Goal: Task Accomplishment & Management: Manage account settings

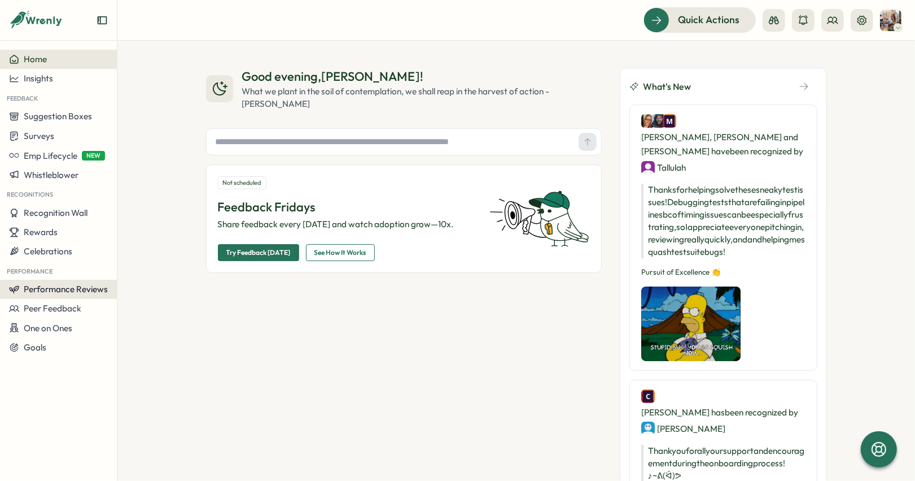
click at [80, 288] on span "Performance Reviews" at bounding box center [66, 289] width 84 height 11
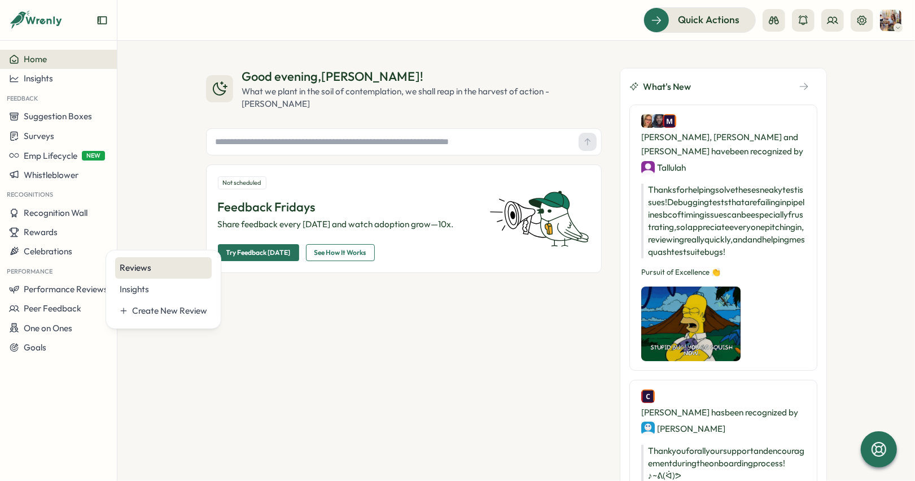
click at [141, 273] on div "Reviews" at bounding box center [164, 267] width 88 height 12
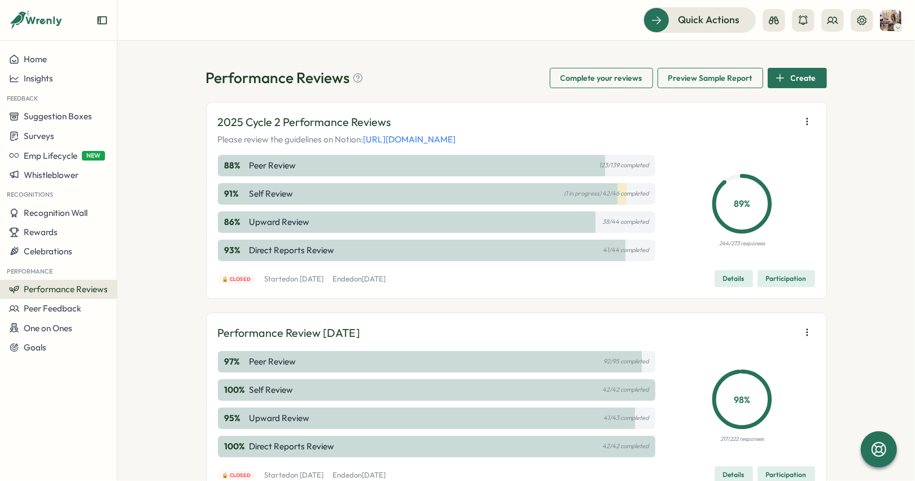
click at [731, 279] on span "Details" at bounding box center [733, 279] width 21 height 16
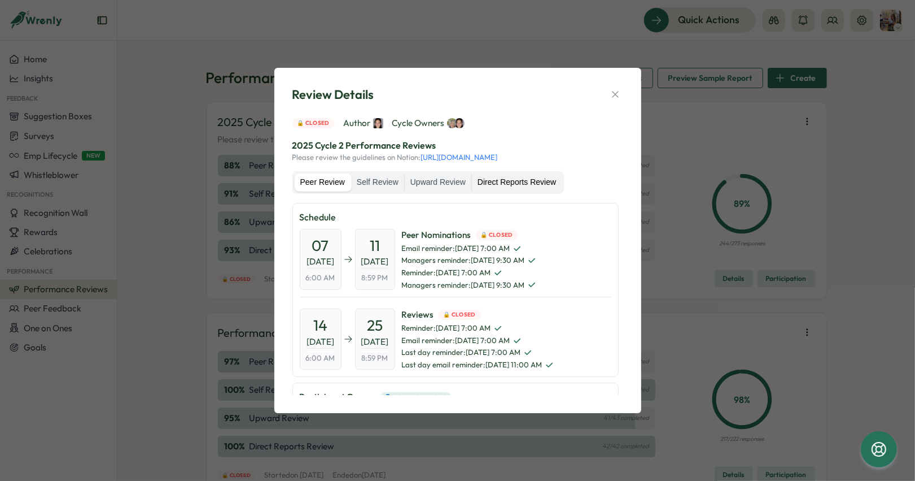
click at [518, 190] on label "Direct Reports Review" at bounding box center [517, 182] width 90 height 18
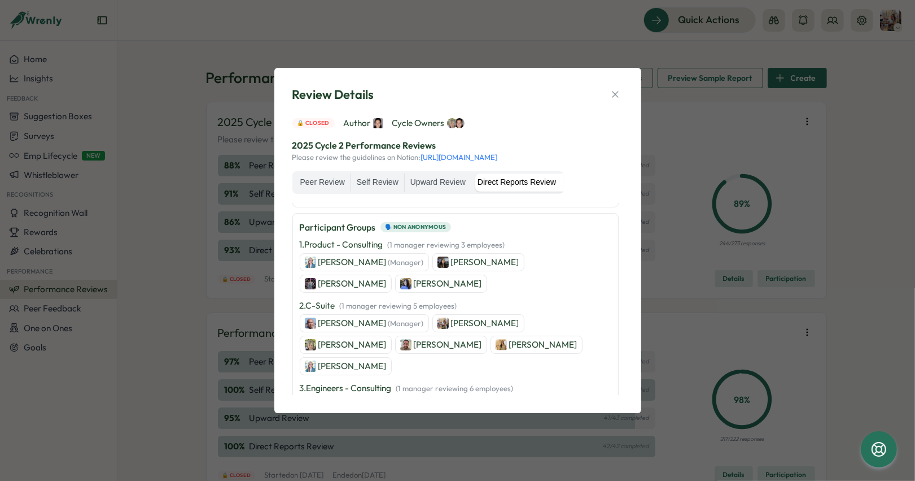
scroll to position [91, 0]
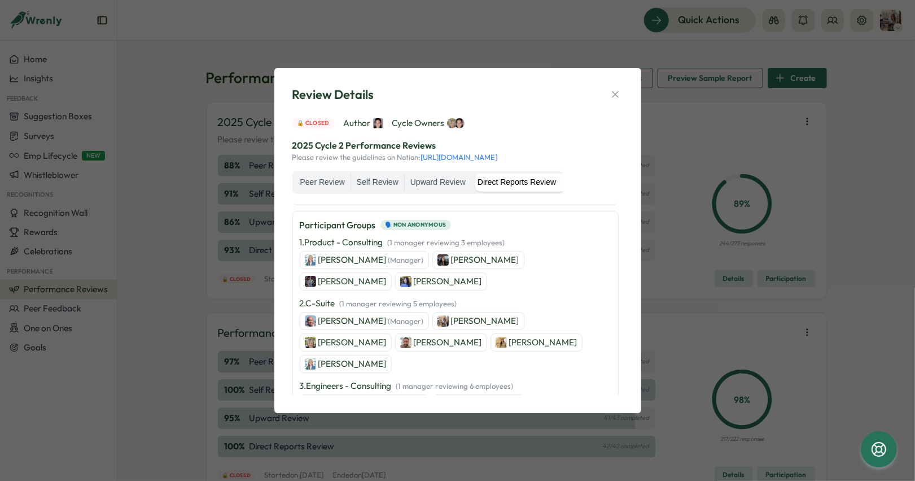
click at [466, 262] on p "[PERSON_NAME]" at bounding box center [485, 260] width 68 height 12
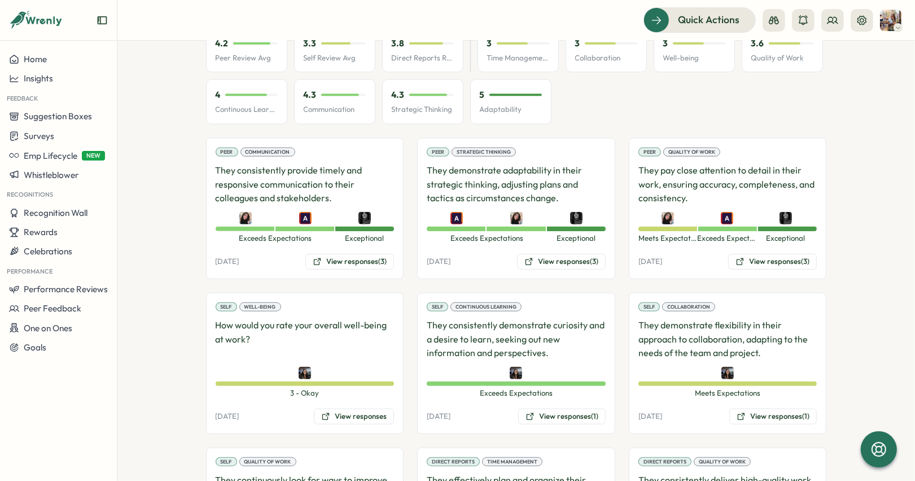
scroll to position [631, 0]
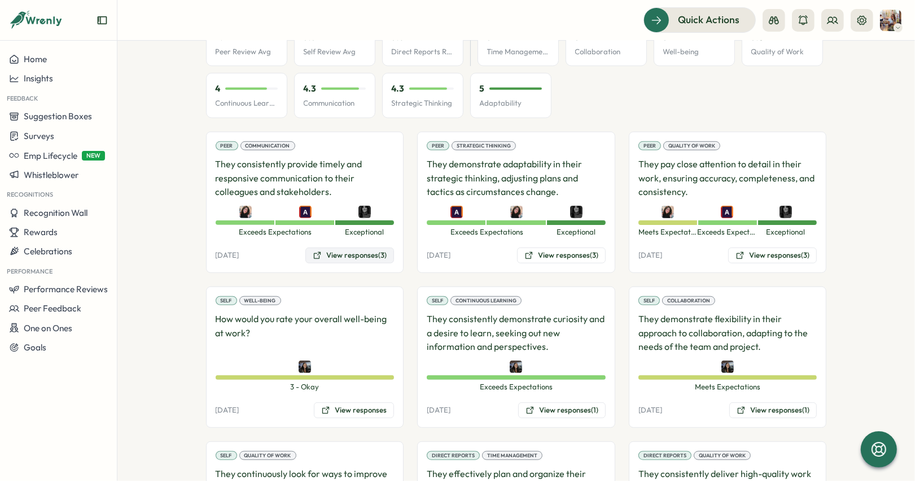
click at [345, 247] on button "View responses (3)" at bounding box center [350, 255] width 89 height 16
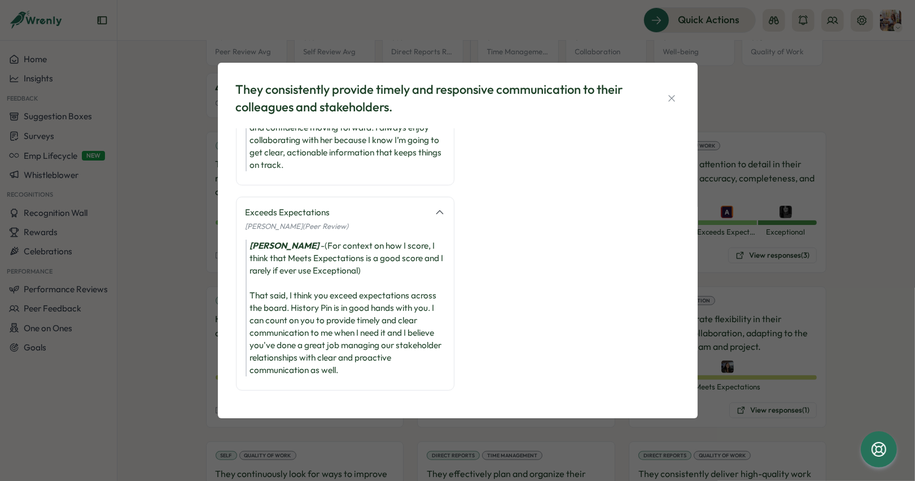
scroll to position [0, 0]
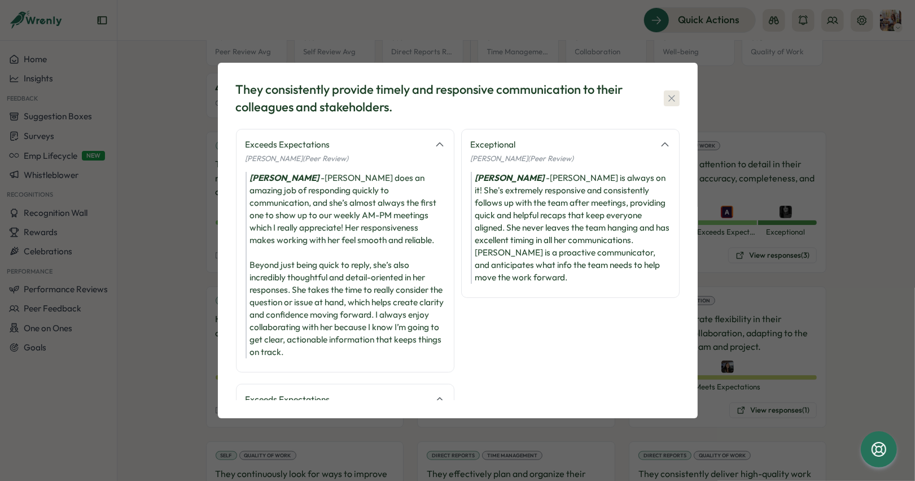
click at [674, 95] on icon "button" at bounding box center [672, 98] width 6 height 6
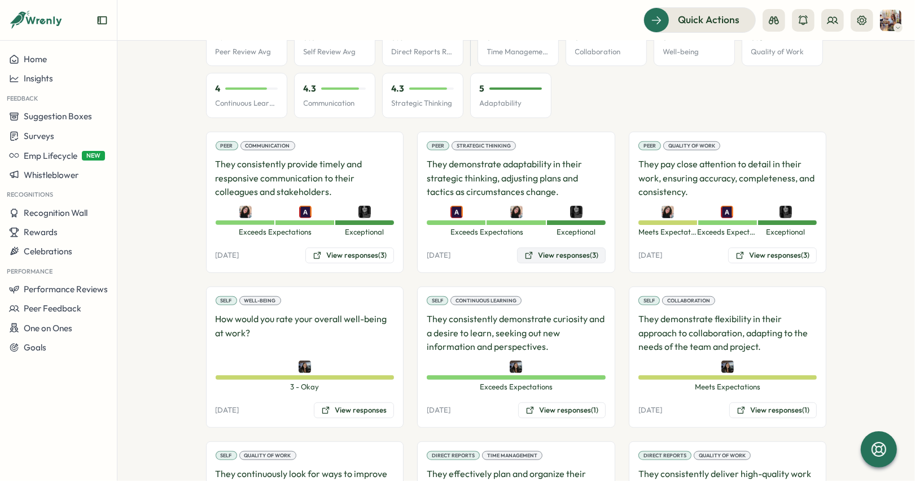
click at [569, 247] on button "View responses (3)" at bounding box center [561, 255] width 89 height 16
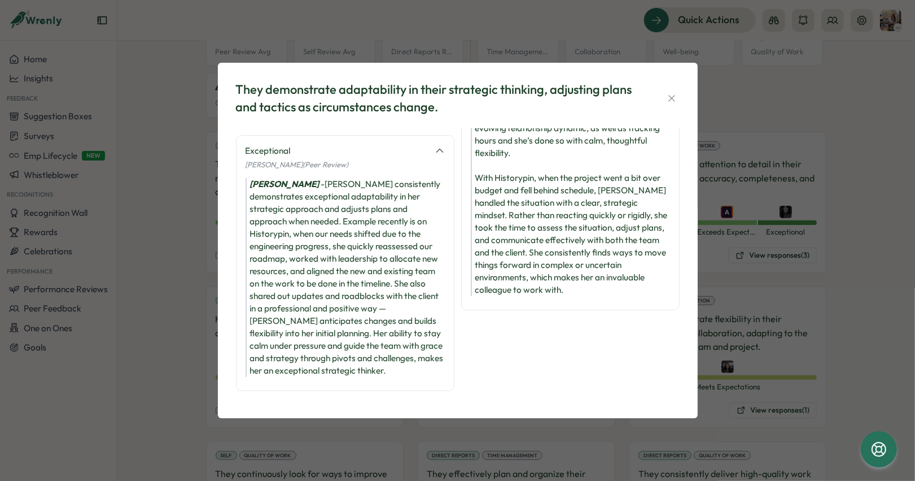
scroll to position [113, 0]
click at [673, 96] on icon "button" at bounding box center [671, 98] width 11 height 11
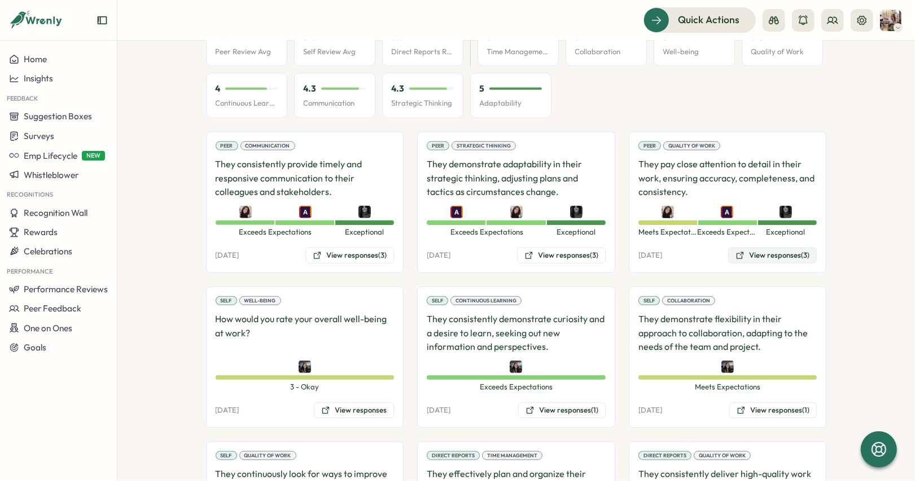
click at [779, 247] on button "View responses (3)" at bounding box center [773, 255] width 89 height 16
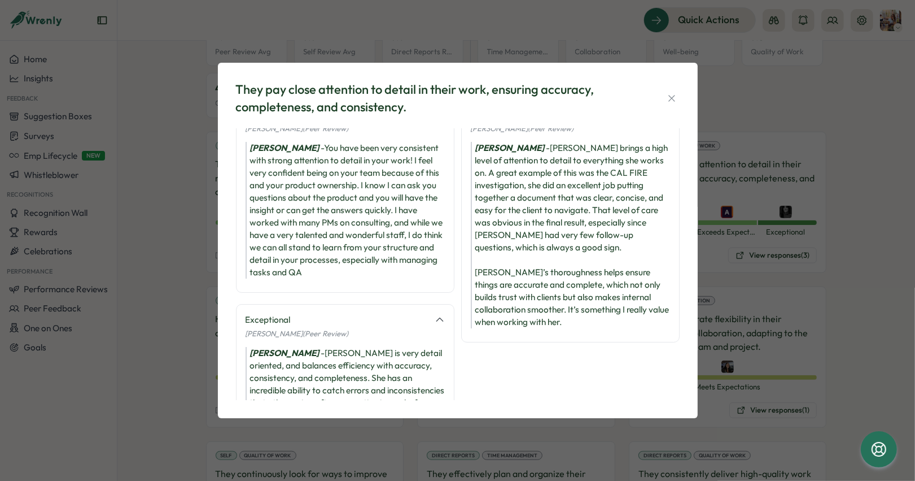
scroll to position [0, 0]
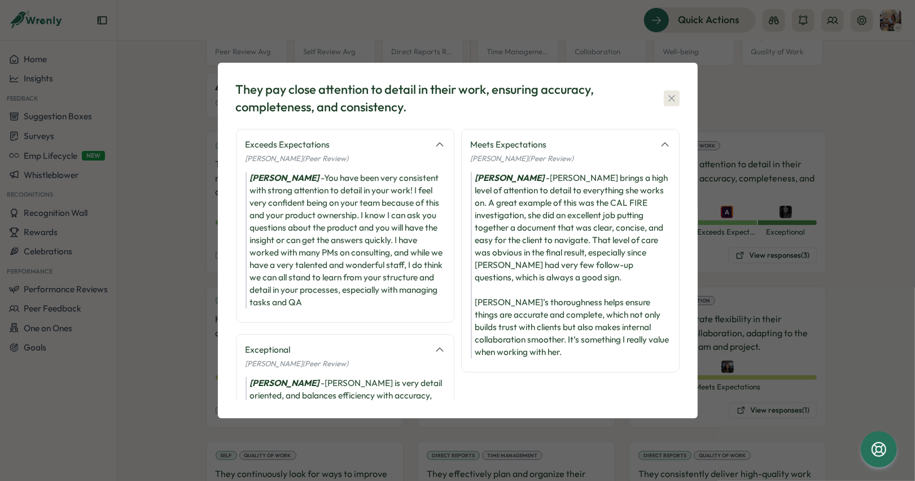
click at [672, 98] on icon "button" at bounding box center [671, 98] width 11 height 11
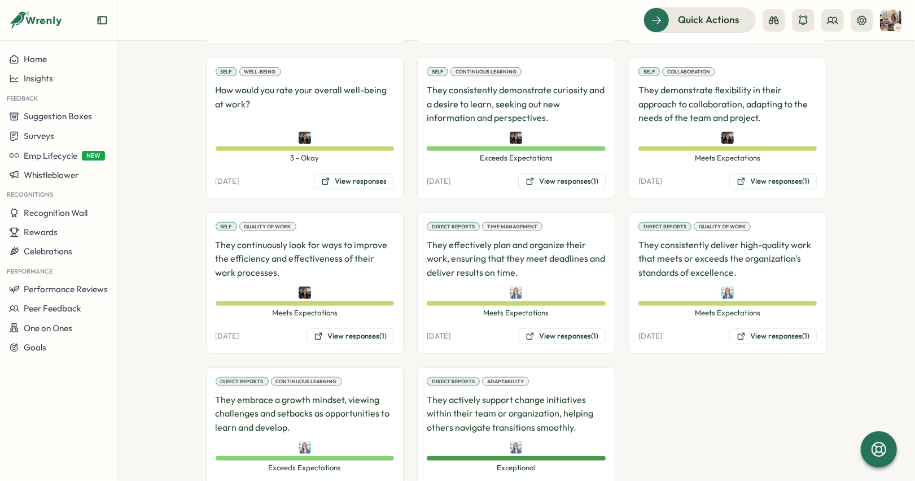
scroll to position [893, 0]
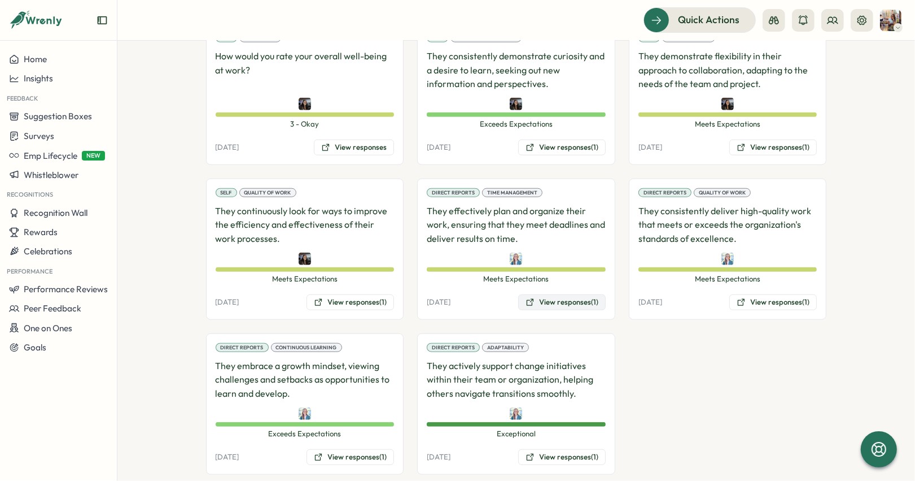
click at [573, 294] on button "View responses (1)" at bounding box center [562, 302] width 88 height 16
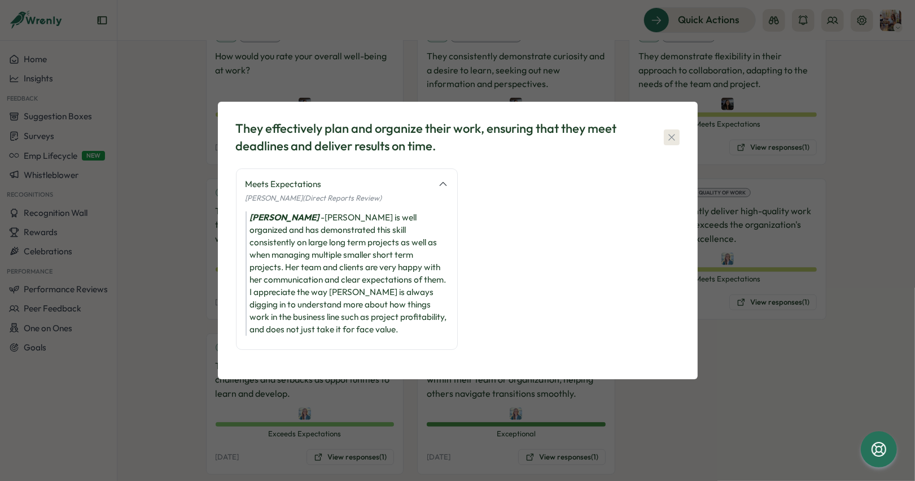
click at [669, 135] on icon "button" at bounding box center [672, 137] width 6 height 6
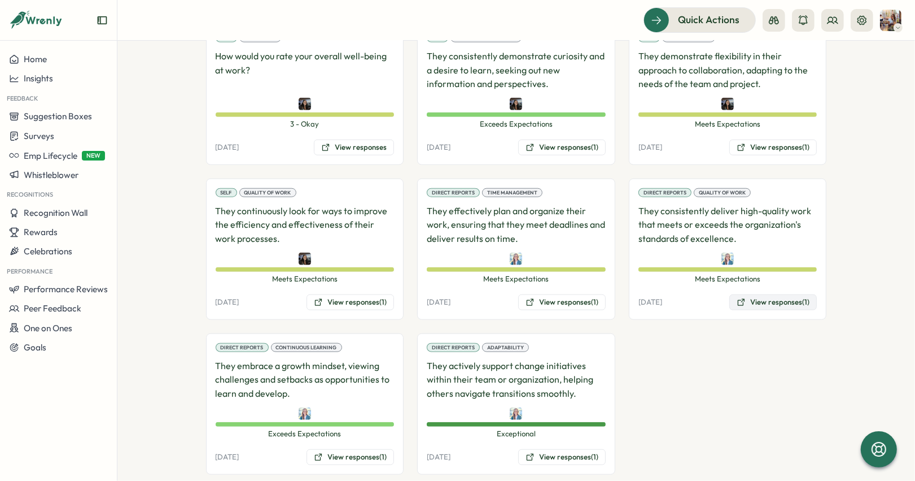
click at [761, 294] on button "View responses (1)" at bounding box center [774, 302] width 88 height 16
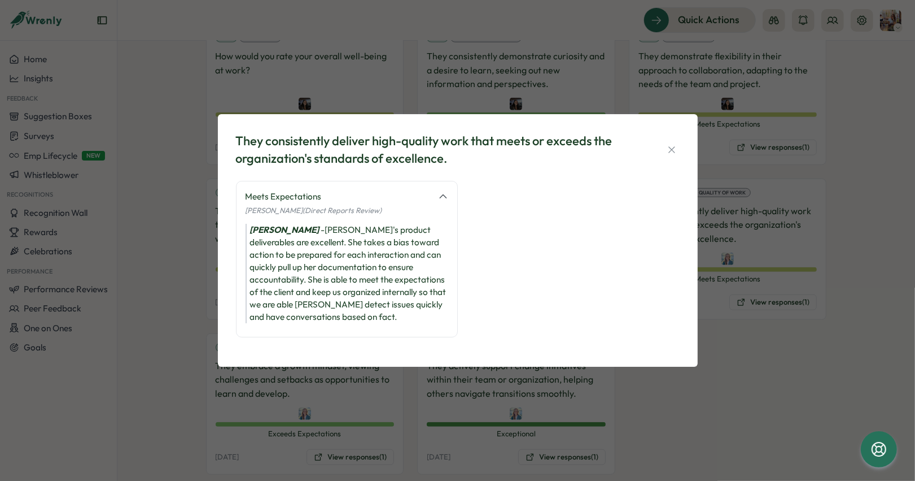
click at [691, 383] on div "They consistently deliver high-quality work that meets or exceeds the organizat…" at bounding box center [457, 240] width 915 height 481
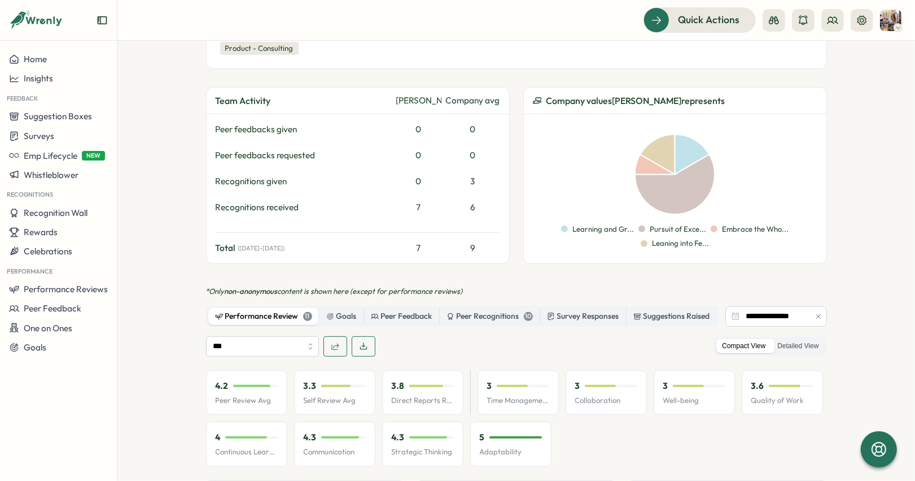
scroll to position [0, 0]
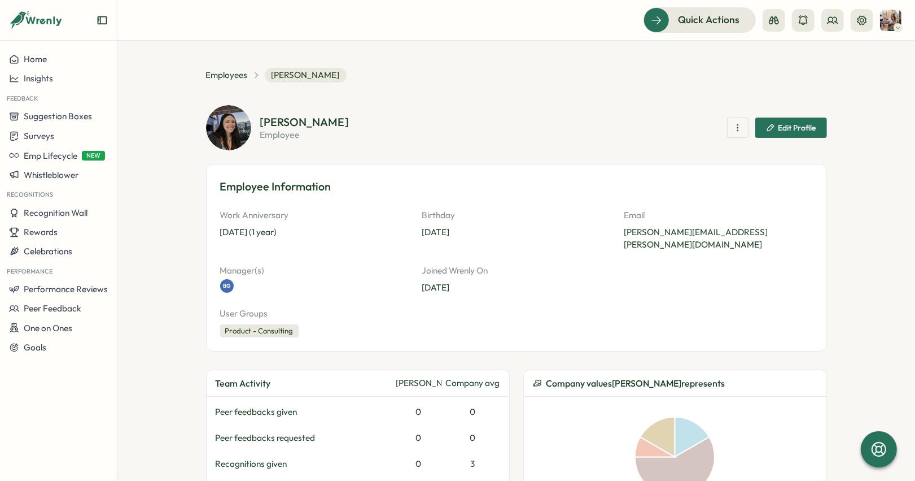
click at [248, 76] on div "Employees" at bounding box center [233, 75] width 54 height 12
click at [227, 77] on span "Employees" at bounding box center [227, 75] width 42 height 12
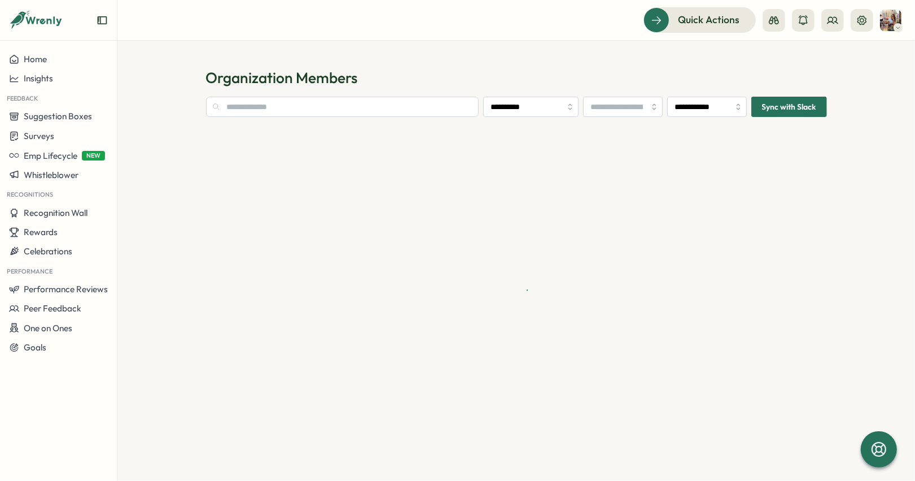
type input "**********"
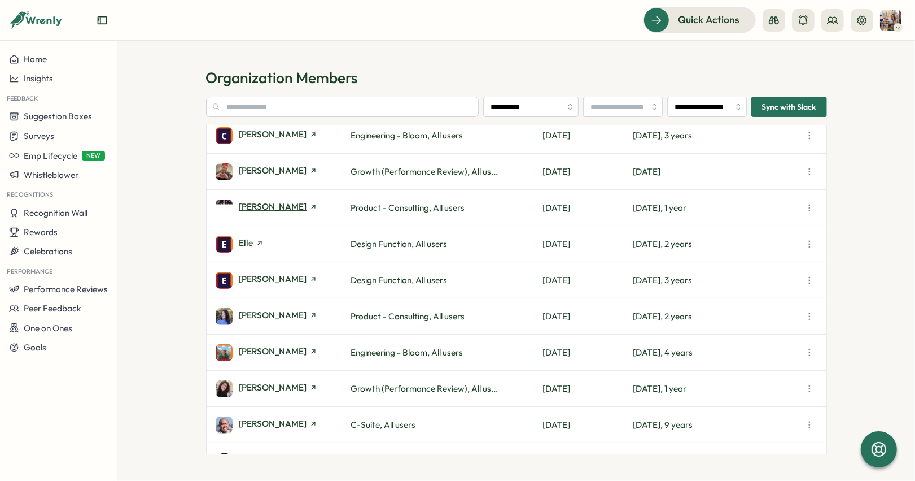
scroll to position [293, 0]
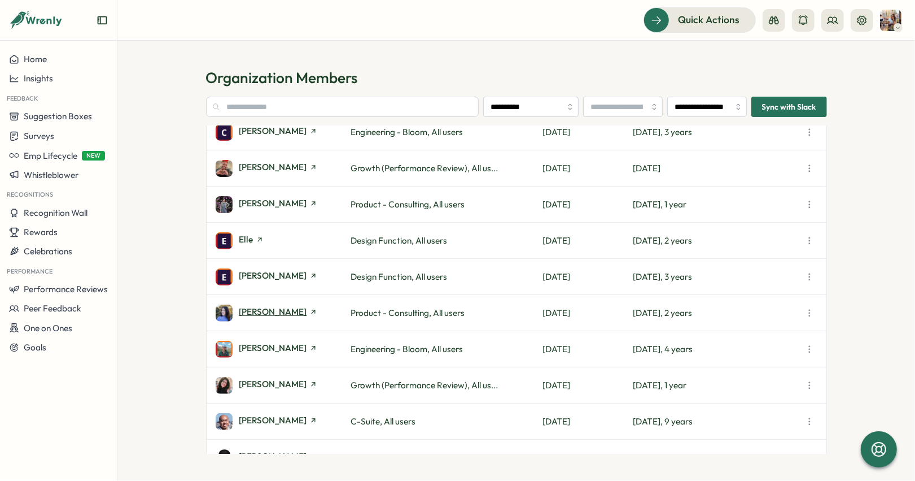
click at [270, 312] on span "[PERSON_NAME]" at bounding box center [273, 311] width 68 height 8
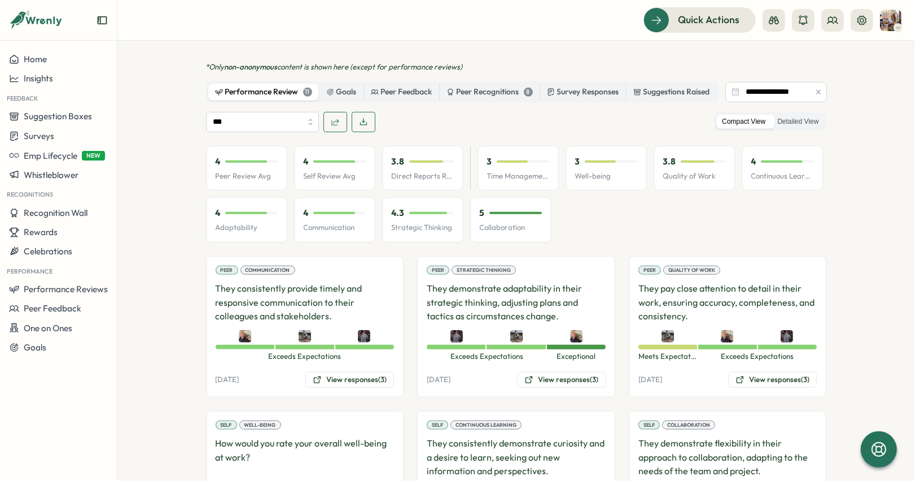
scroll to position [518, 0]
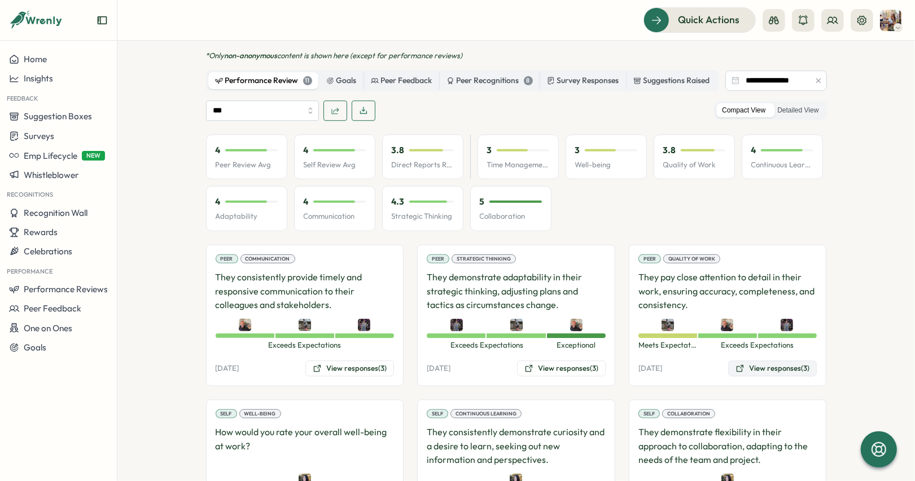
click at [759, 360] on button "View responses (3)" at bounding box center [773, 368] width 89 height 16
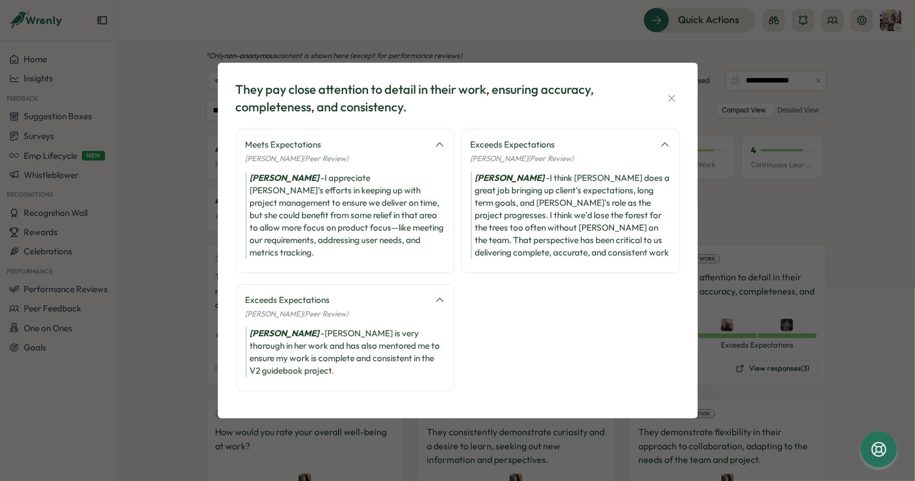
click at [670, 92] on div "They pay close attention to detail in their work, ensuring accuracy, completene…" at bounding box center [458, 98] width 444 height 35
click at [670, 99] on icon "button" at bounding box center [671, 98] width 11 height 11
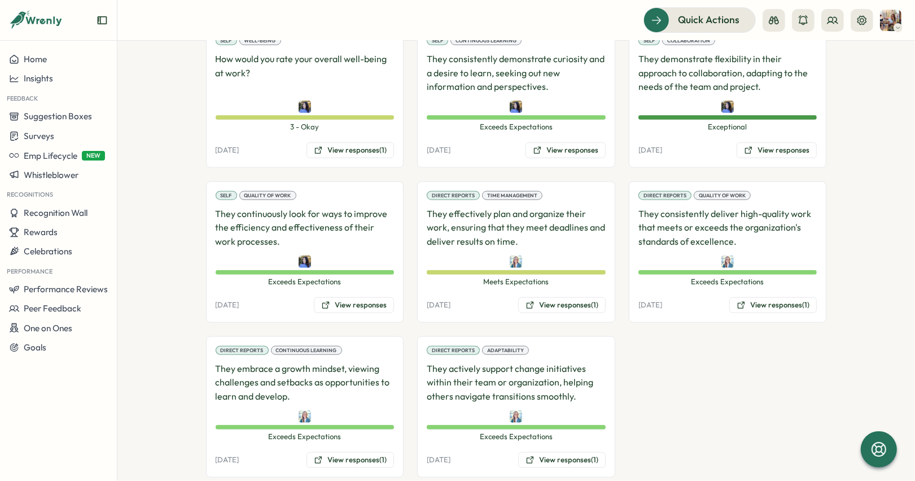
scroll to position [891, 0]
click at [573, 296] on button "View responses (1)" at bounding box center [562, 304] width 88 height 16
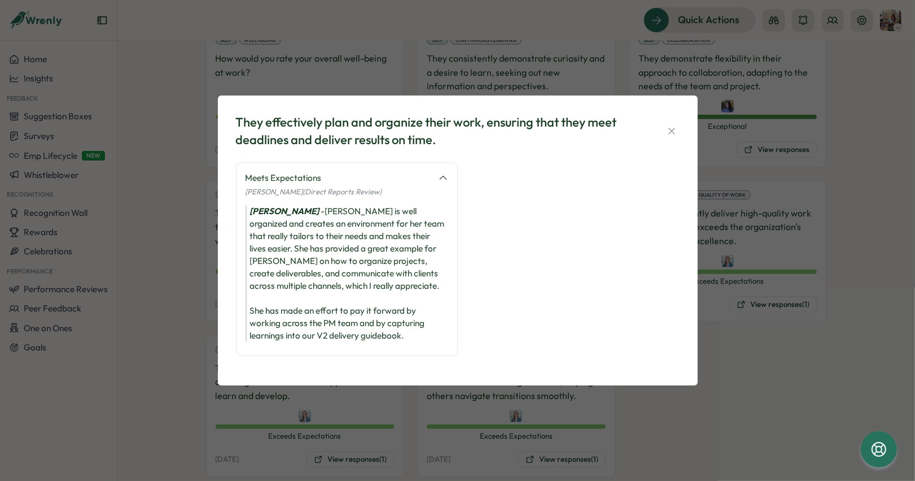
click at [743, 342] on div "They effectively plan and organize their work, ensuring that they meet deadline…" at bounding box center [457, 240] width 915 height 481
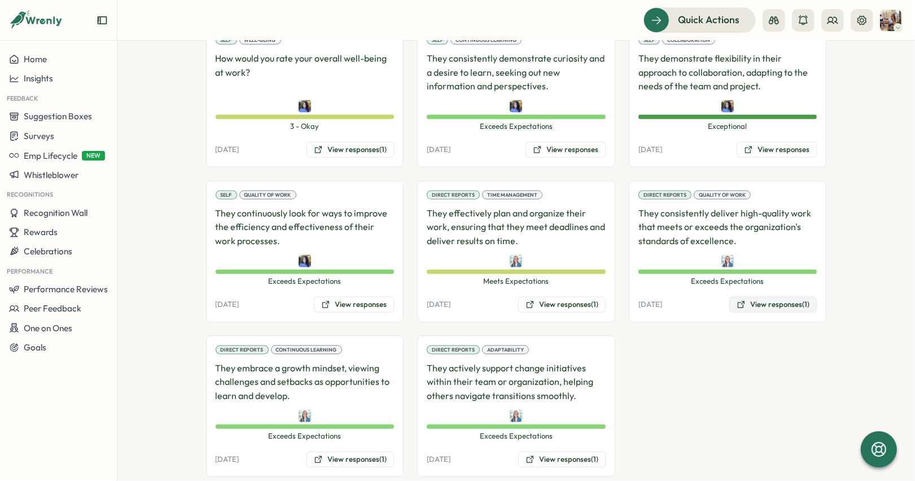
click at [761, 296] on button "View responses (1)" at bounding box center [774, 304] width 88 height 16
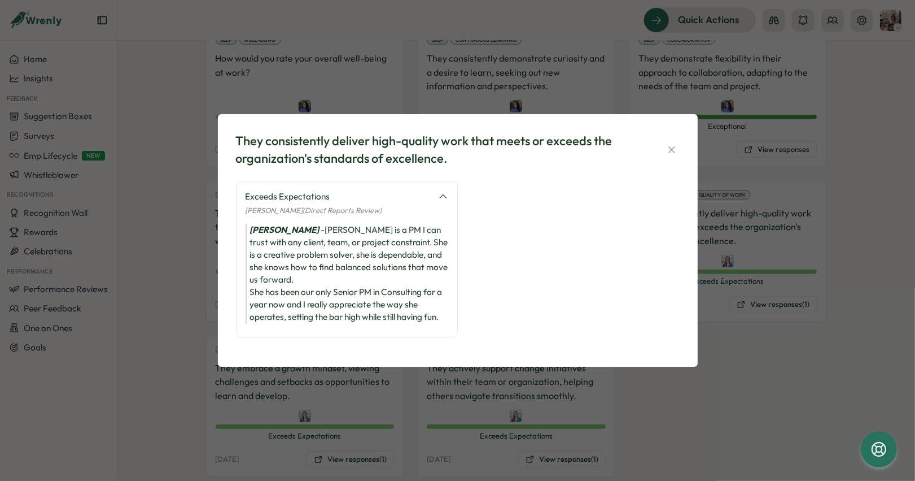
click at [748, 347] on div "They consistently deliver high-quality work that meets or exceeds the organizat…" at bounding box center [457, 240] width 915 height 481
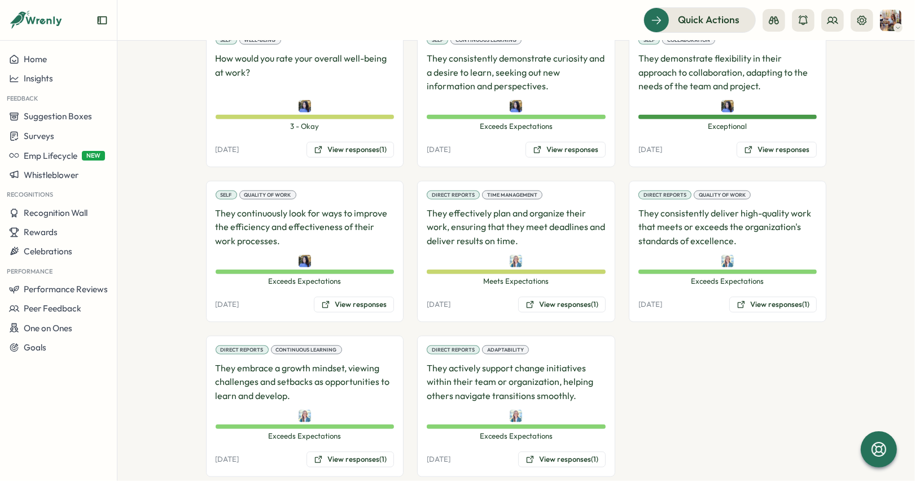
scroll to position [893, 0]
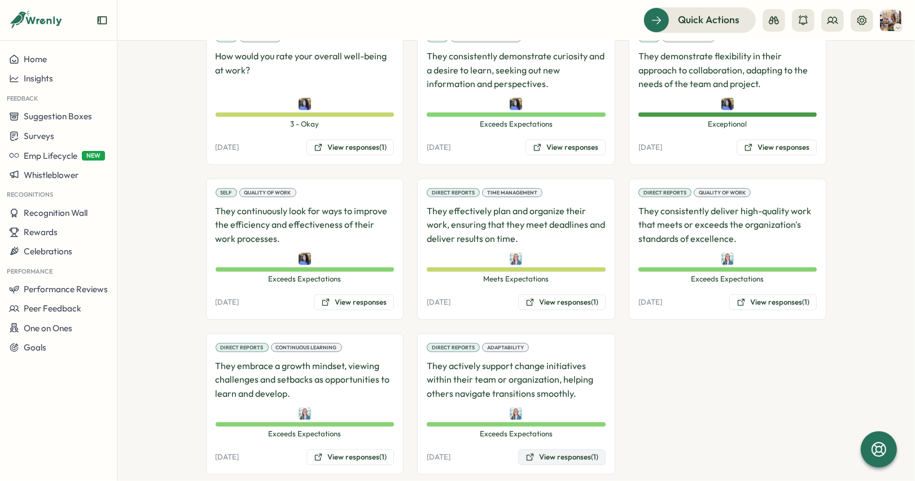
click at [576, 449] on button "View responses (1)" at bounding box center [562, 457] width 88 height 16
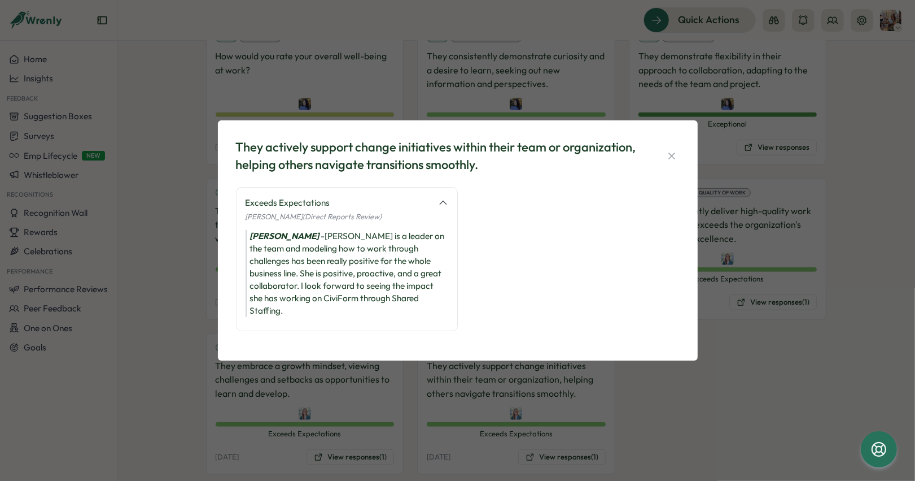
click at [657, 399] on div "They actively support change initiatives within their team or organization, hel…" at bounding box center [457, 240] width 915 height 481
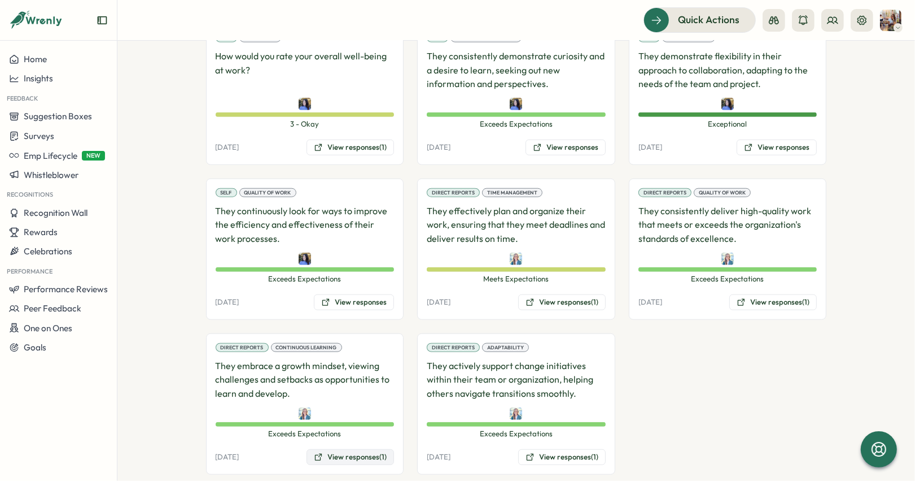
click at [365, 449] on button "View responses (1)" at bounding box center [351, 457] width 88 height 16
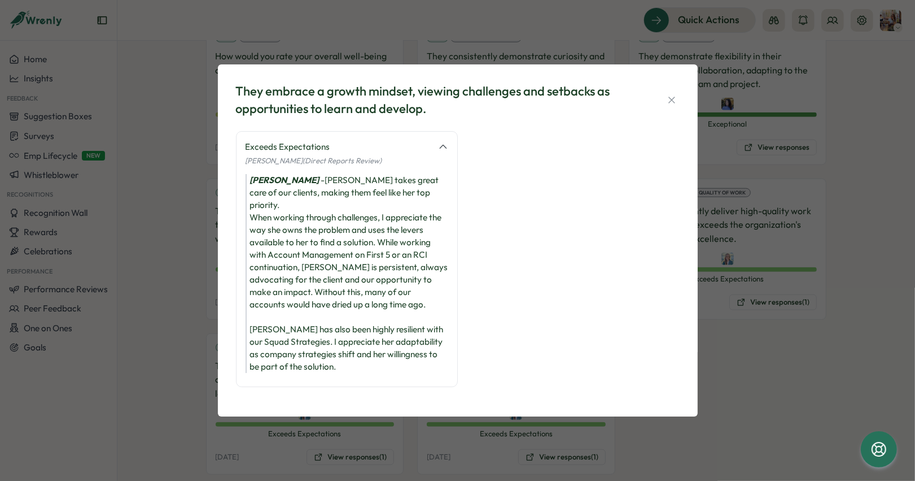
click at [739, 336] on div "They embrace a growth mindset, viewing challenges and setbacks as opportunities…" at bounding box center [457, 240] width 915 height 481
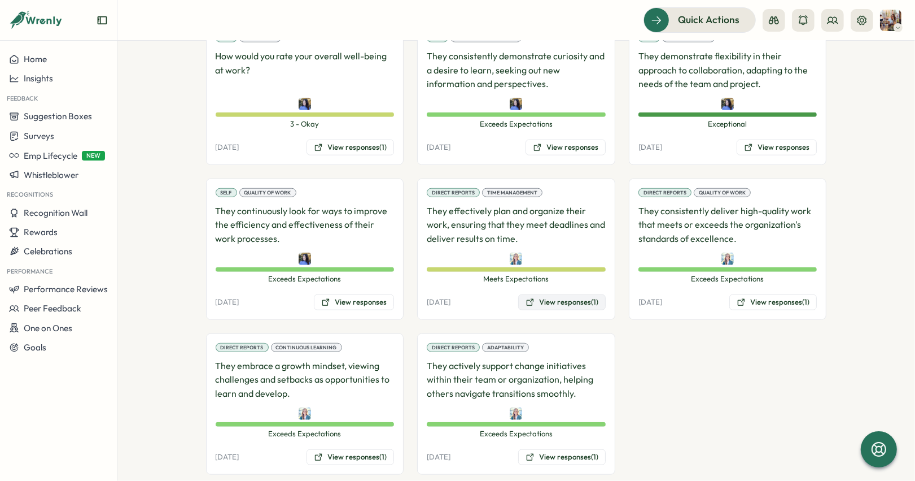
click at [595, 294] on button "View responses (1)" at bounding box center [562, 302] width 88 height 16
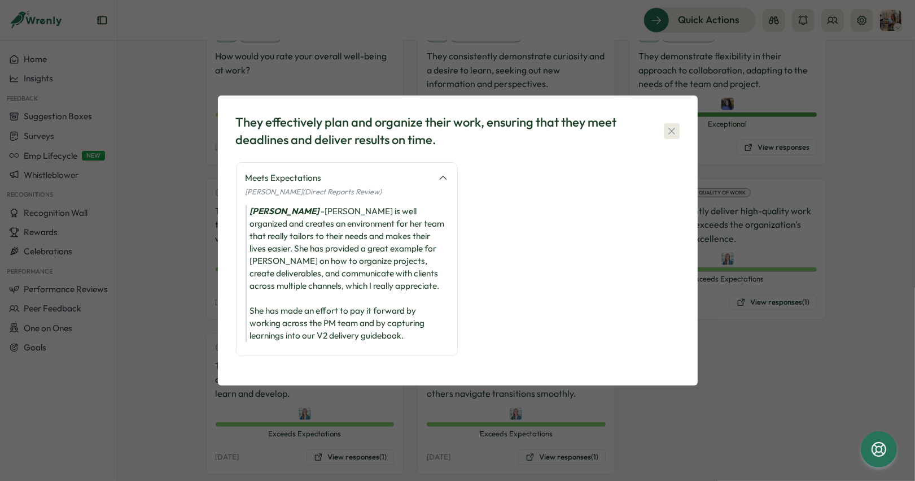
click at [670, 124] on button "button" at bounding box center [672, 131] width 16 height 16
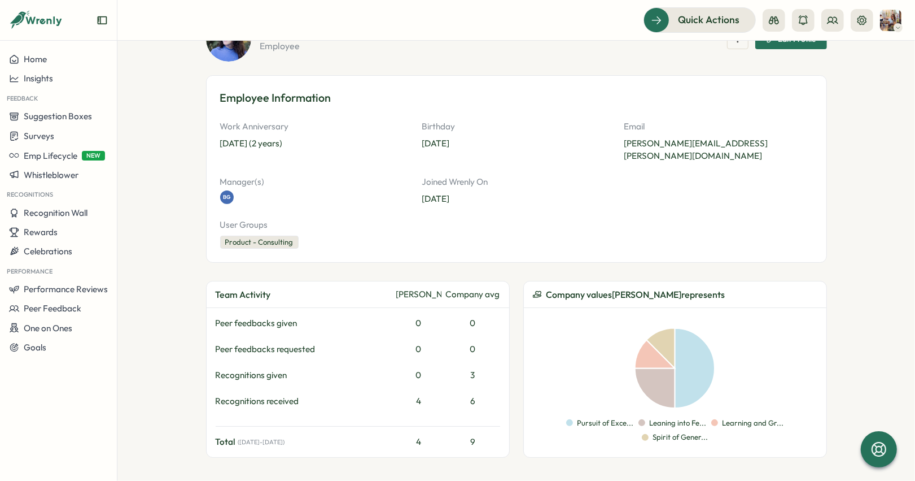
scroll to position [0, 0]
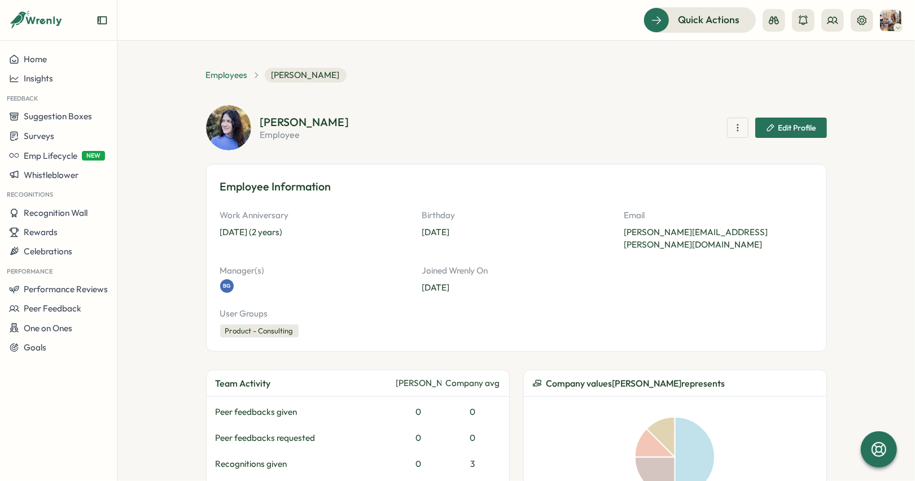
click at [223, 73] on span "Employees" at bounding box center [227, 75] width 42 height 12
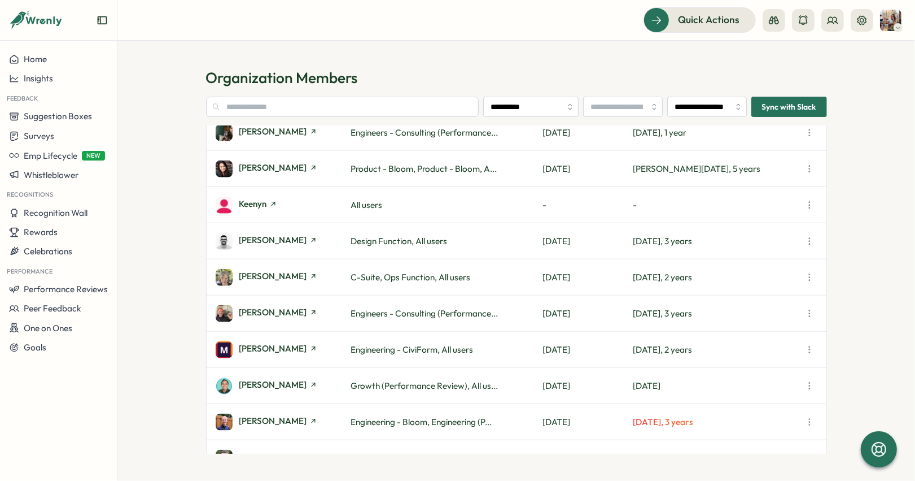
scroll to position [1145, 0]
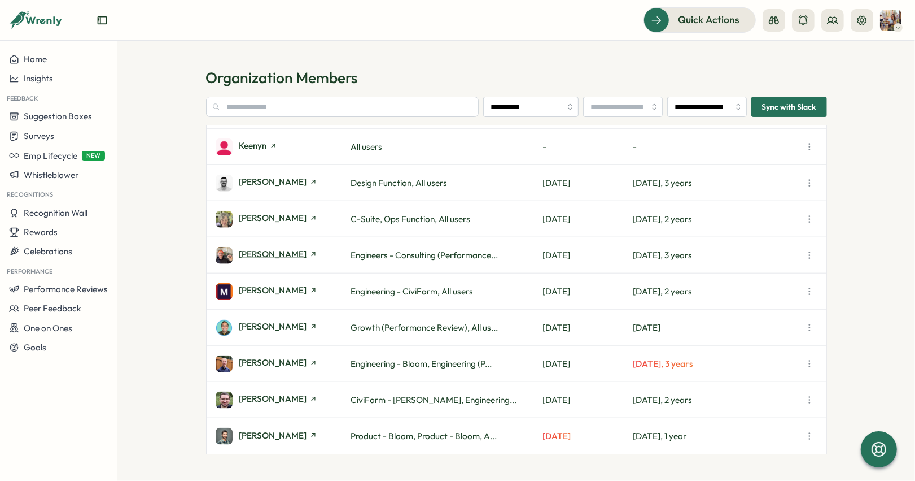
click at [263, 254] on span "[PERSON_NAME]" at bounding box center [273, 254] width 68 height 8
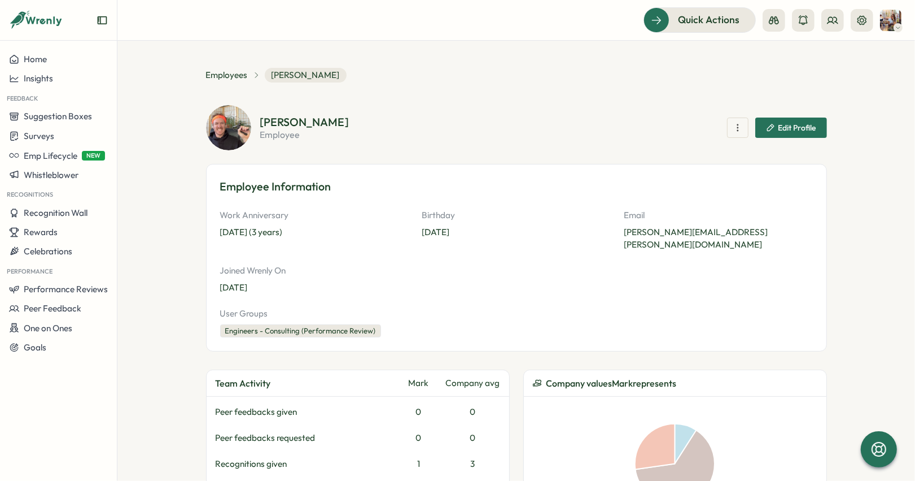
click at [219, 68] on div "Employees [PERSON_NAME]" at bounding box center [276, 75] width 141 height 15
click at [217, 77] on span "Employees" at bounding box center [227, 75] width 42 height 12
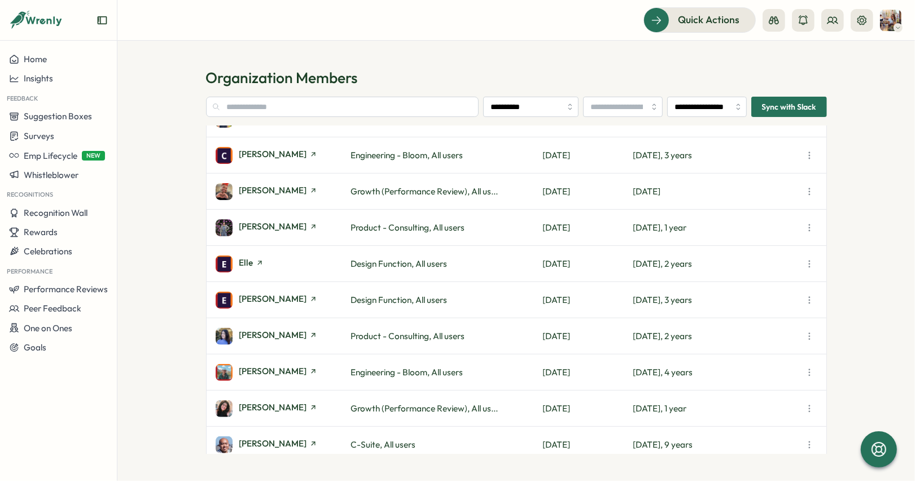
scroll to position [274, 0]
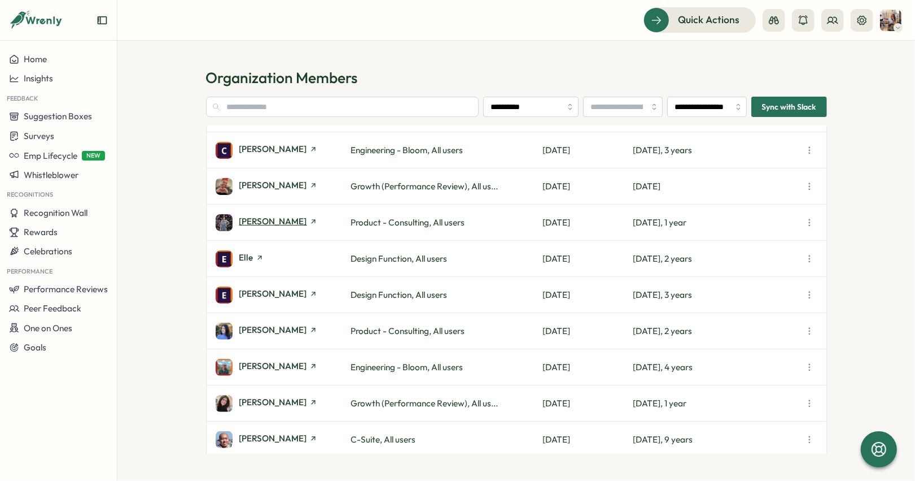
click at [300, 221] on span "[PERSON_NAME]" at bounding box center [273, 221] width 68 height 8
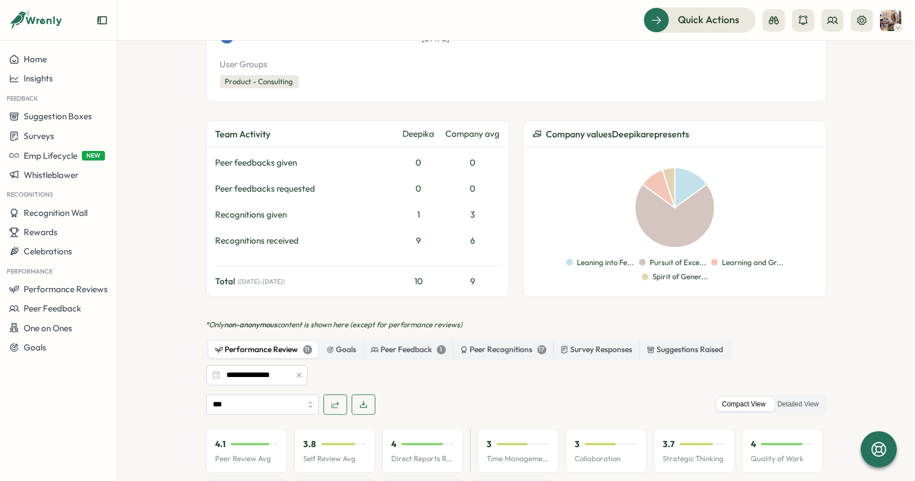
scroll to position [215, 0]
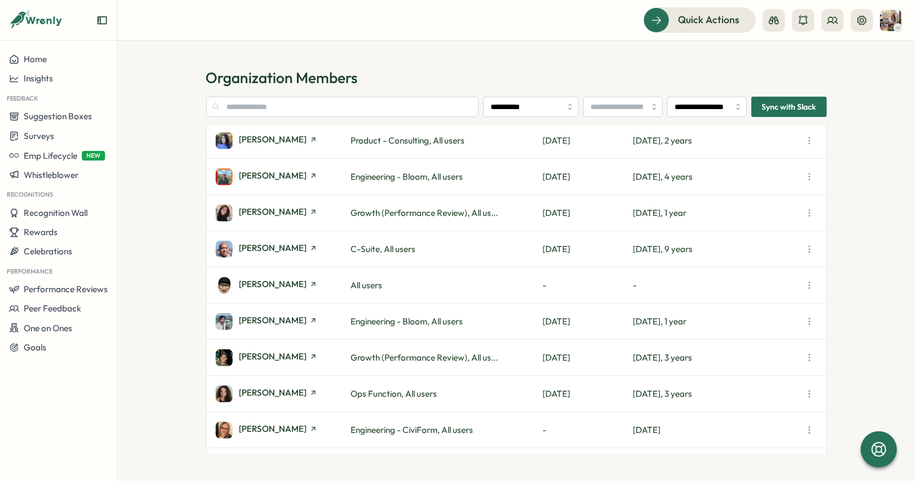
scroll to position [463, 0]
click at [254, 215] on span "[PERSON_NAME]" at bounding box center [273, 213] width 68 height 8
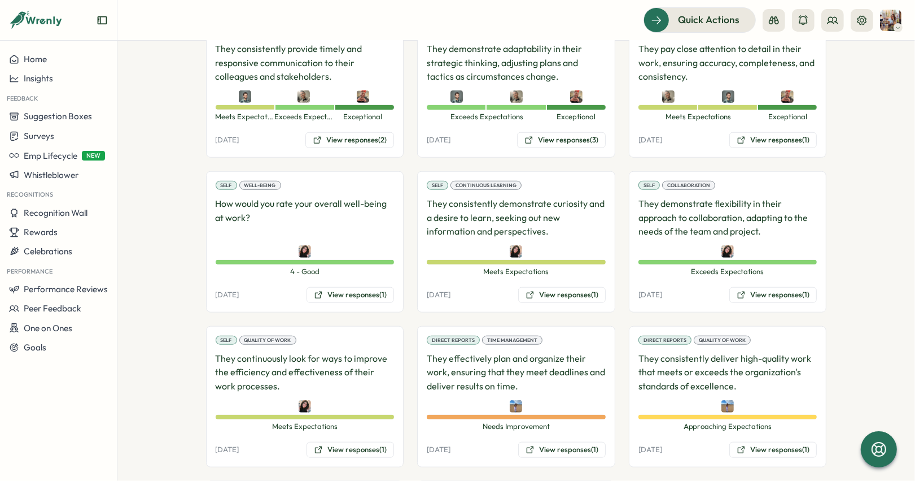
scroll to position [704, 0]
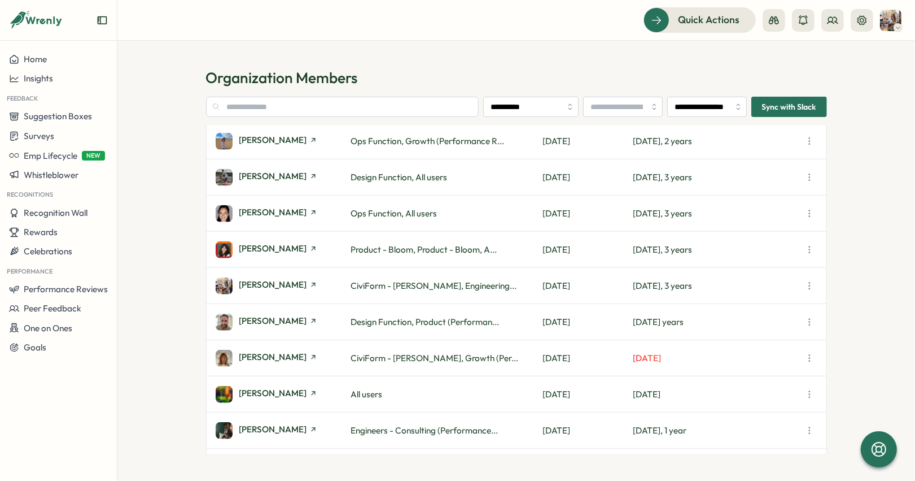
scroll to position [830, 0]
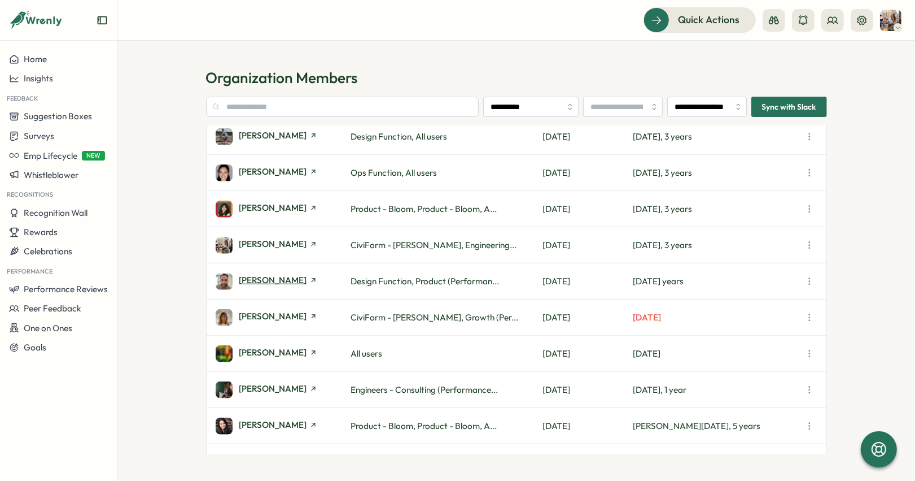
click at [265, 283] on span "[PERSON_NAME]" at bounding box center [273, 280] width 68 height 8
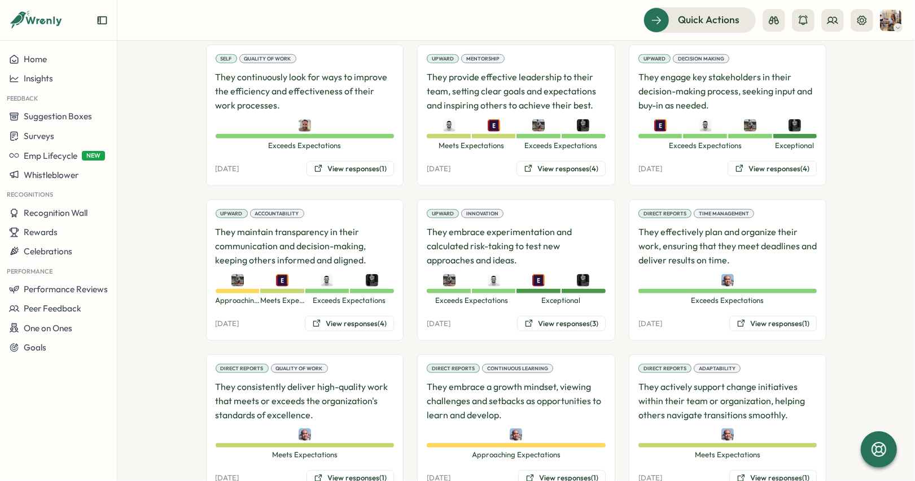
scroll to position [1098, 0]
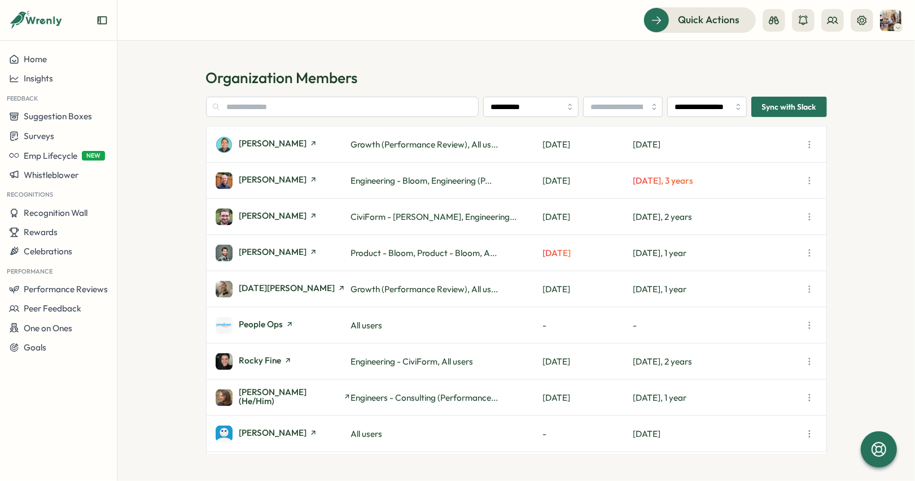
scroll to position [1357, 0]
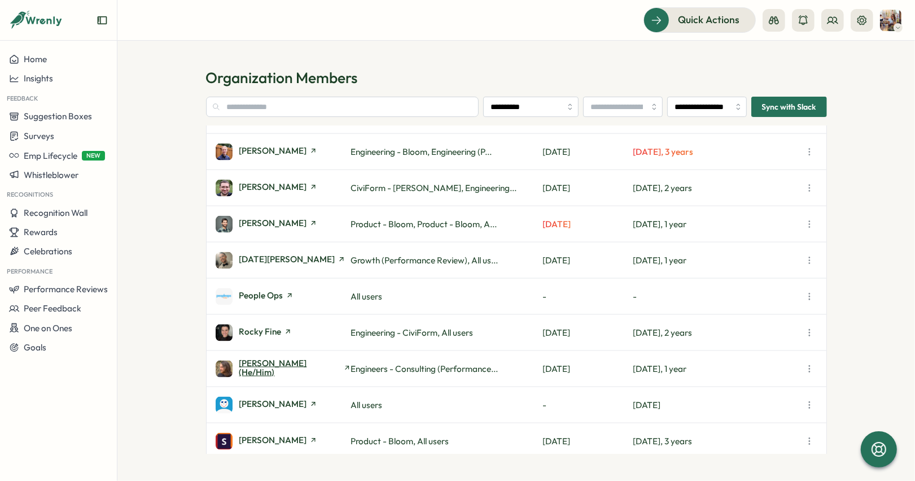
click at [300, 370] on span "[PERSON_NAME] (he/him)" at bounding box center [290, 368] width 102 height 18
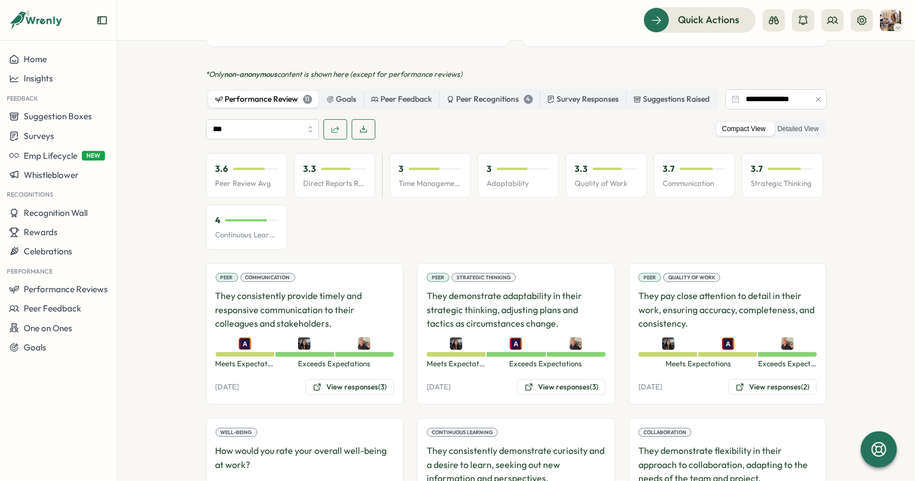
scroll to position [474, 0]
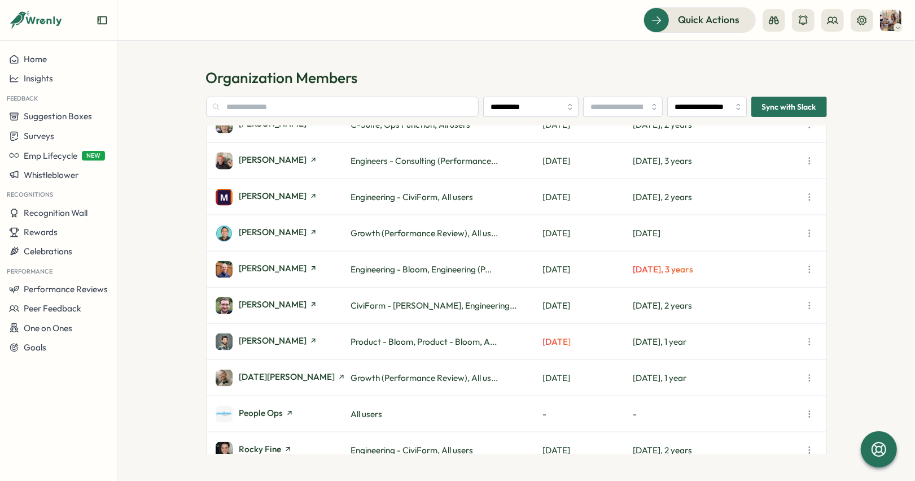
scroll to position [1245, 0]
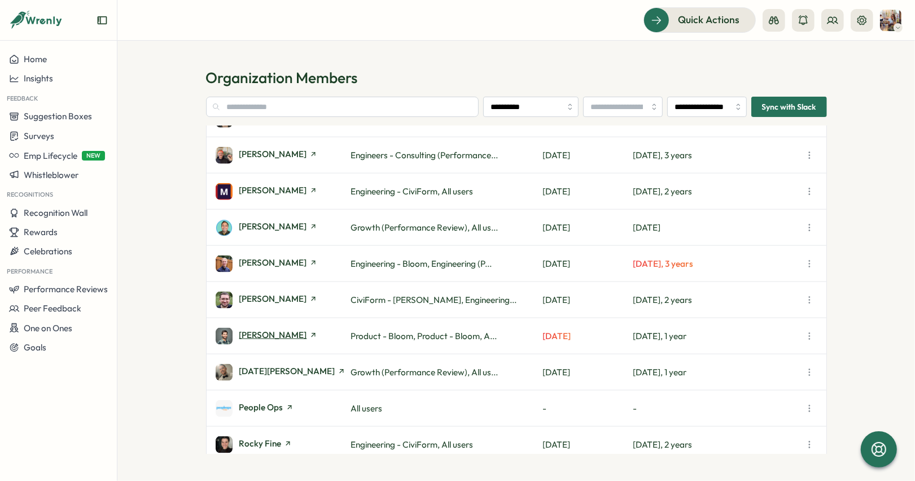
click at [264, 338] on span "[PERSON_NAME]" at bounding box center [273, 334] width 68 height 8
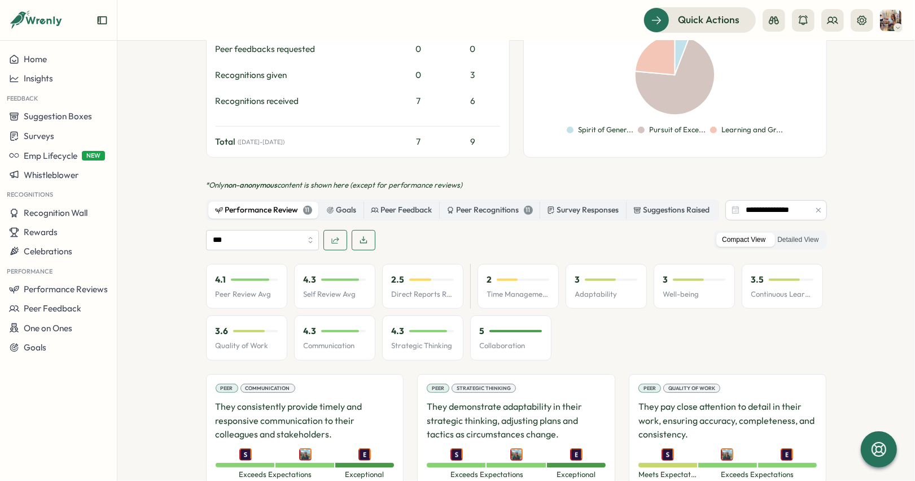
scroll to position [371, 0]
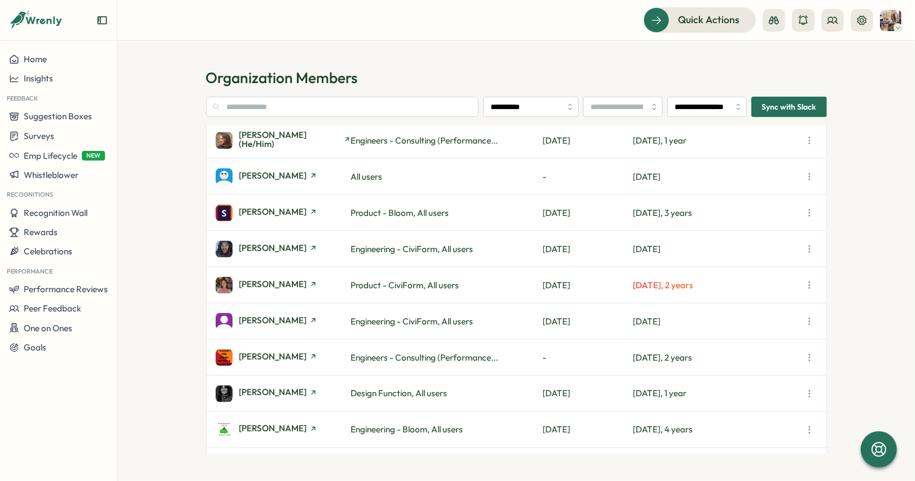
scroll to position [1589, 0]
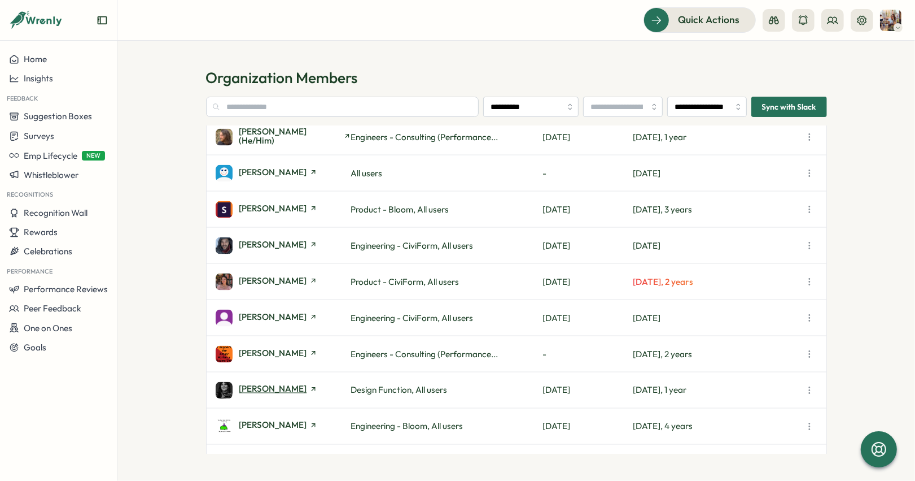
click at [274, 386] on span "[PERSON_NAME]" at bounding box center [273, 389] width 68 height 8
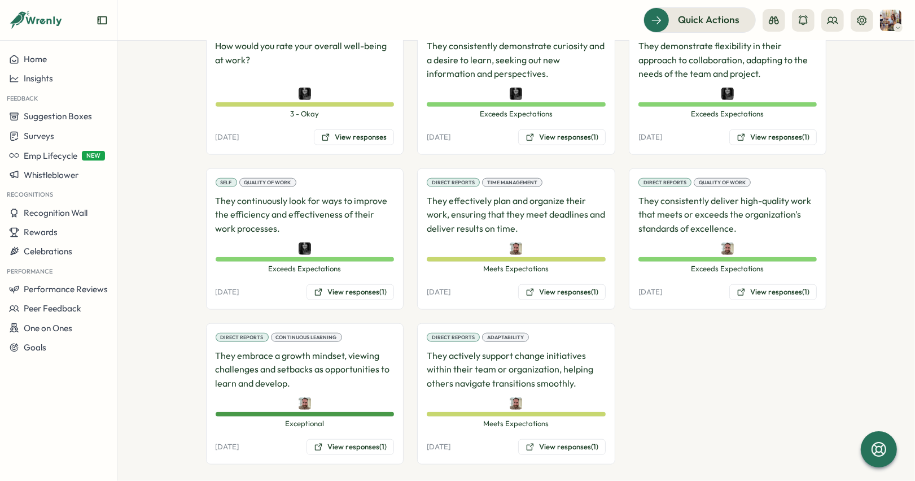
scroll to position [893, 0]
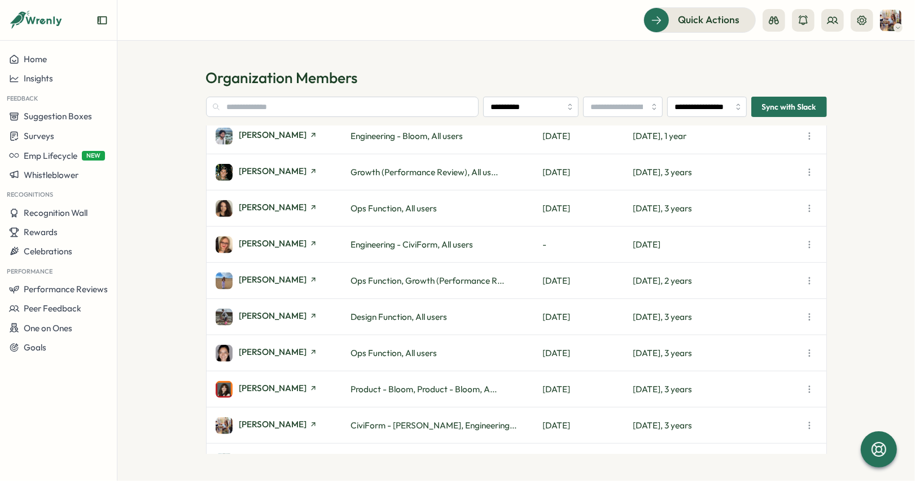
scroll to position [671, 0]
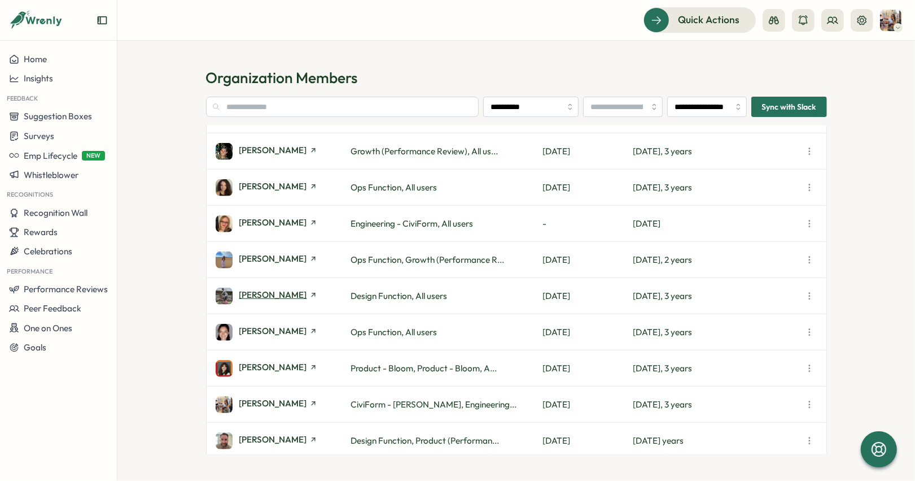
click at [268, 295] on span "[PERSON_NAME]" at bounding box center [273, 294] width 68 height 8
